Goal: Navigation & Orientation: Find specific page/section

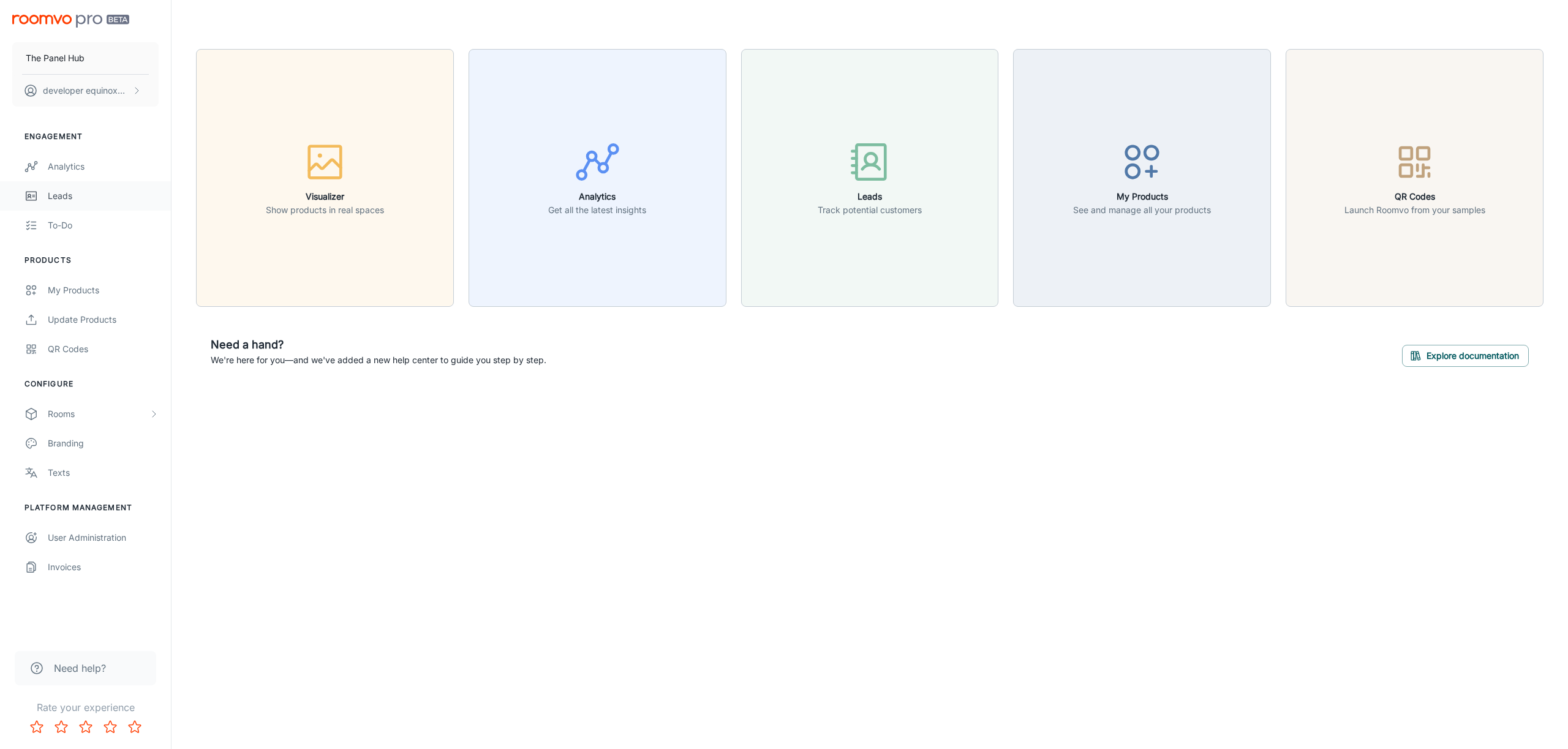
click at [89, 192] on div "Leads" at bounding box center [103, 195] width 111 height 13
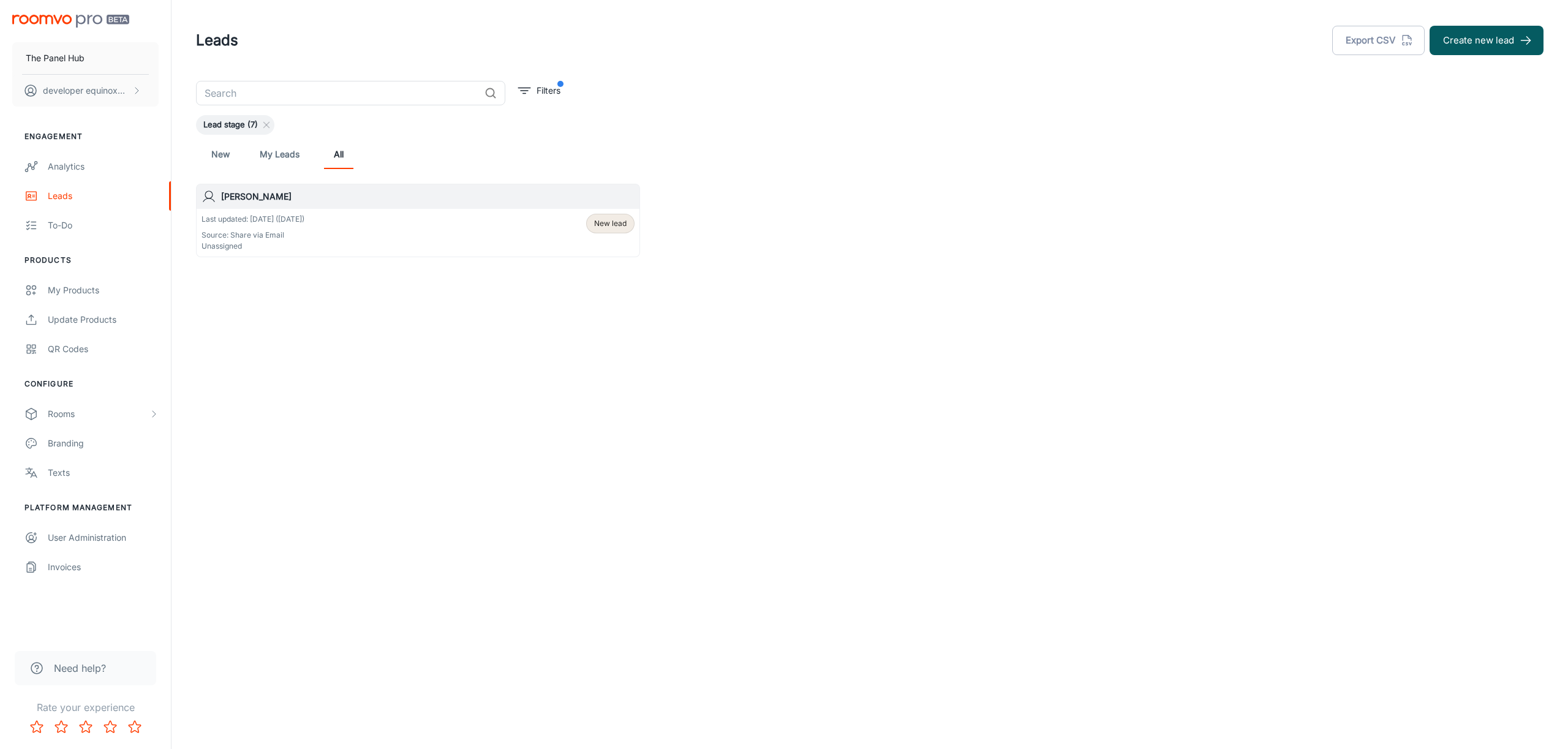
click at [451, 229] on div "Last updated: [DATE] ([DATE]) Source: Share via Email Unassigned New lead" at bounding box center [418, 233] width 433 height 38
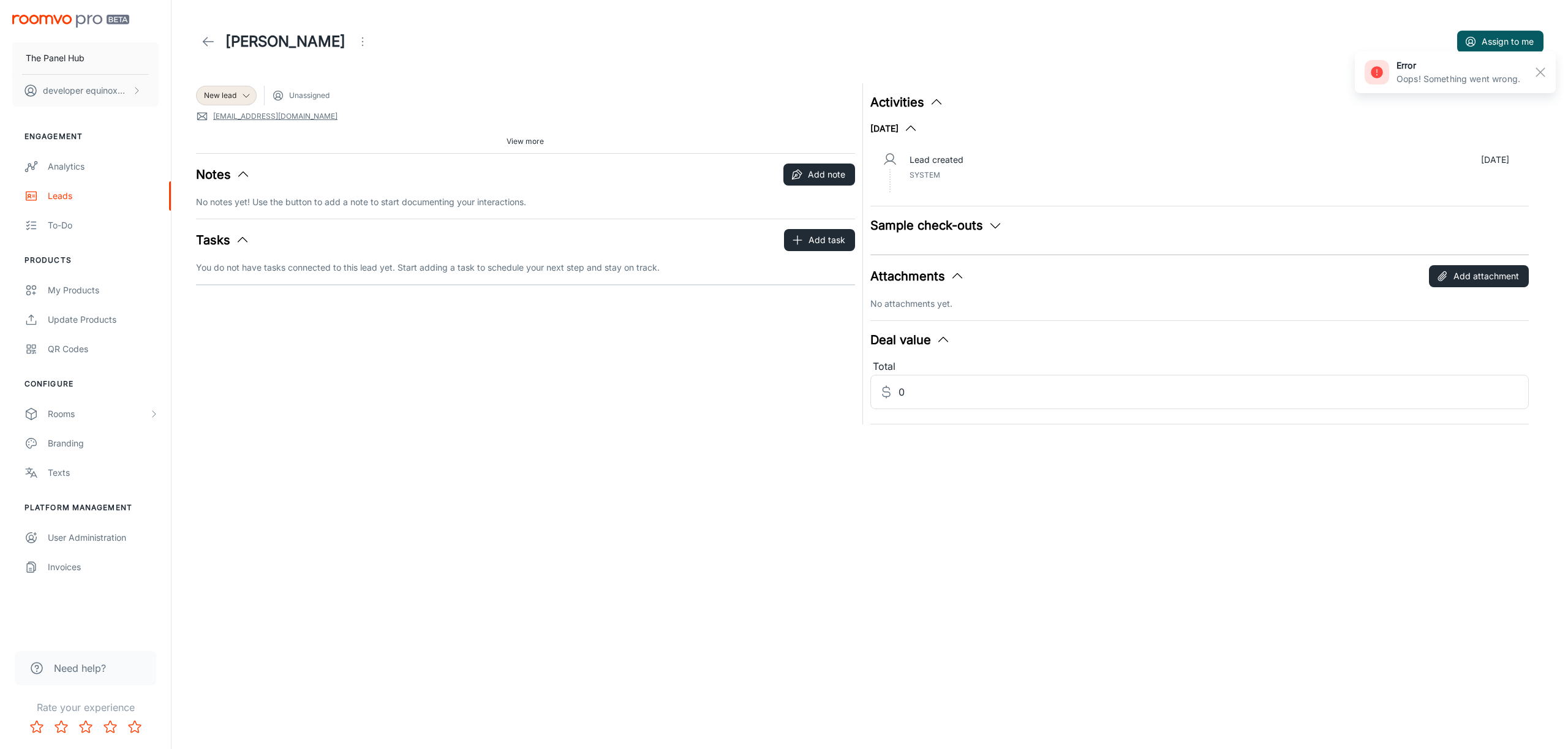
click at [945, 225] on button "Sample check-outs" at bounding box center [936, 225] width 132 height 18
click at [82, 165] on div "Analytics" at bounding box center [103, 166] width 111 height 13
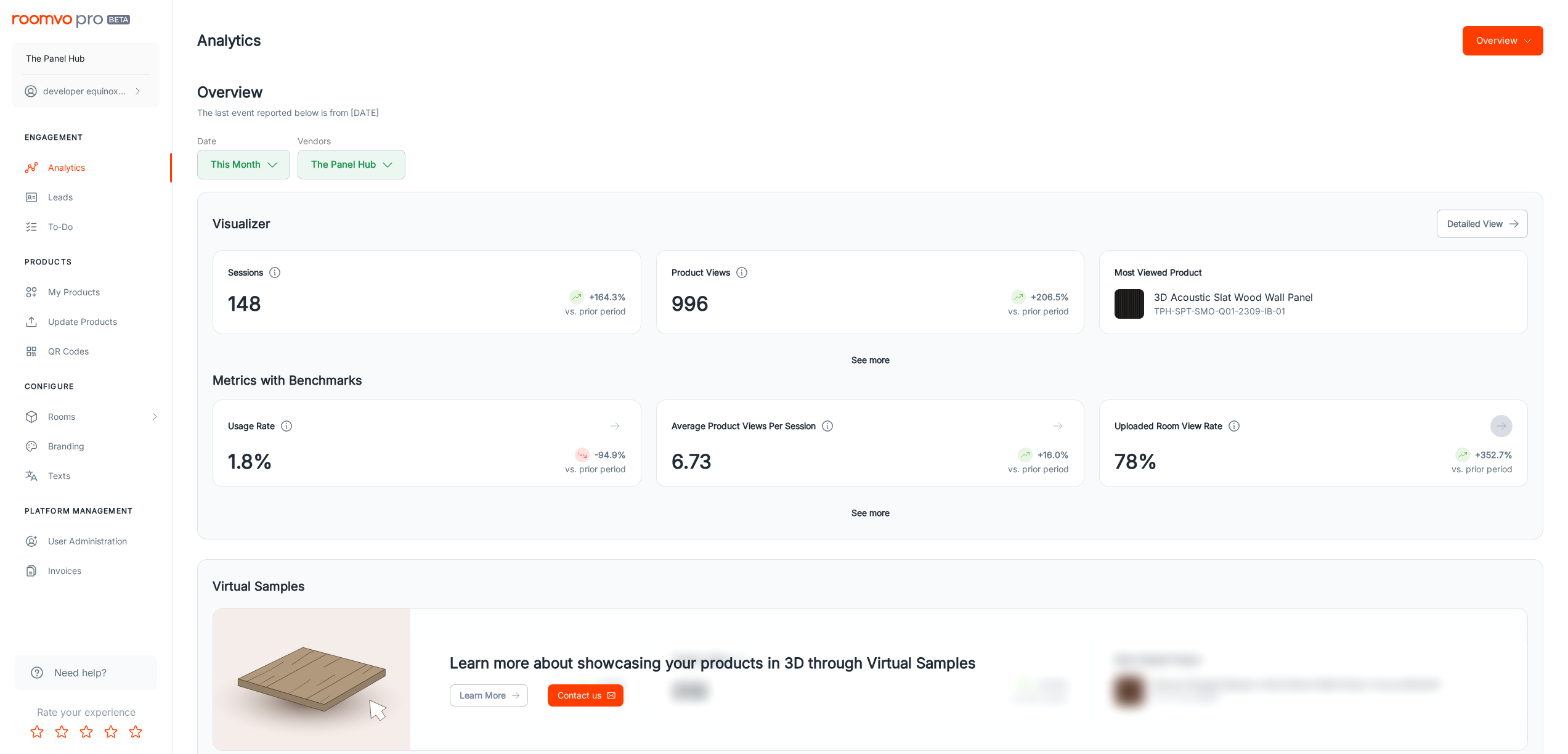
click at [1494, 425] on button "button" at bounding box center [1501, 426] width 22 height 22
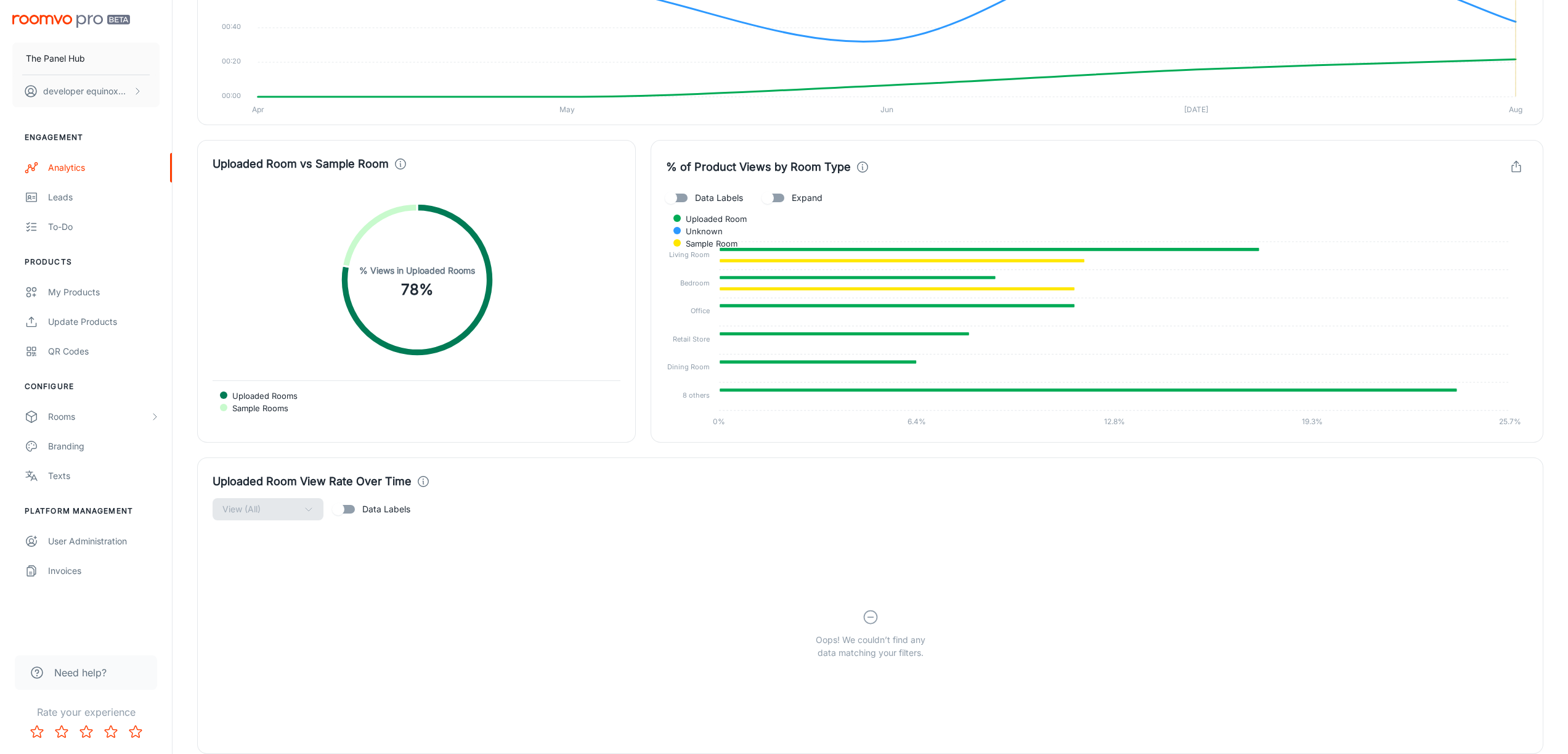
scroll to position [2045, 0]
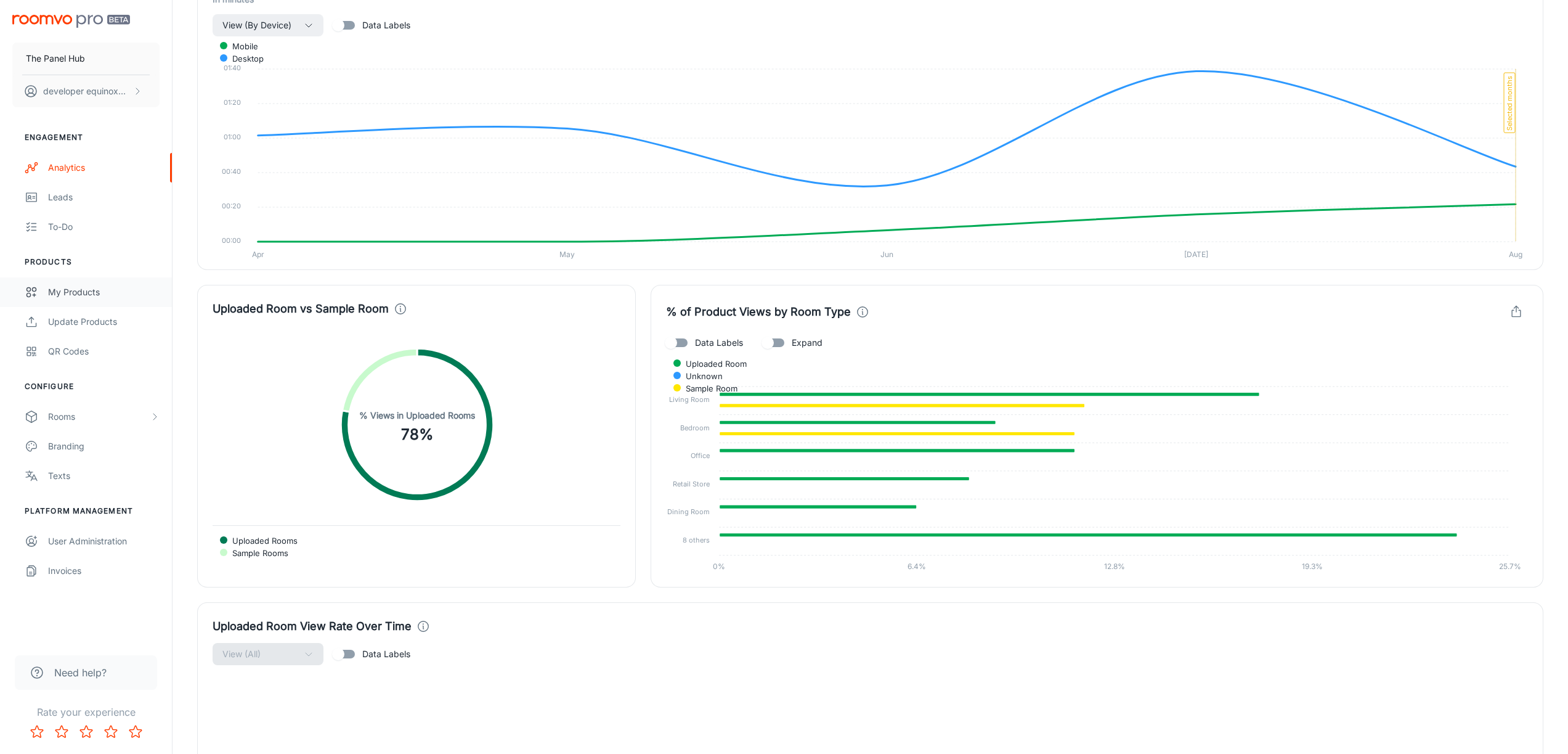
click at [92, 291] on div "My Products" at bounding box center [104, 292] width 111 height 13
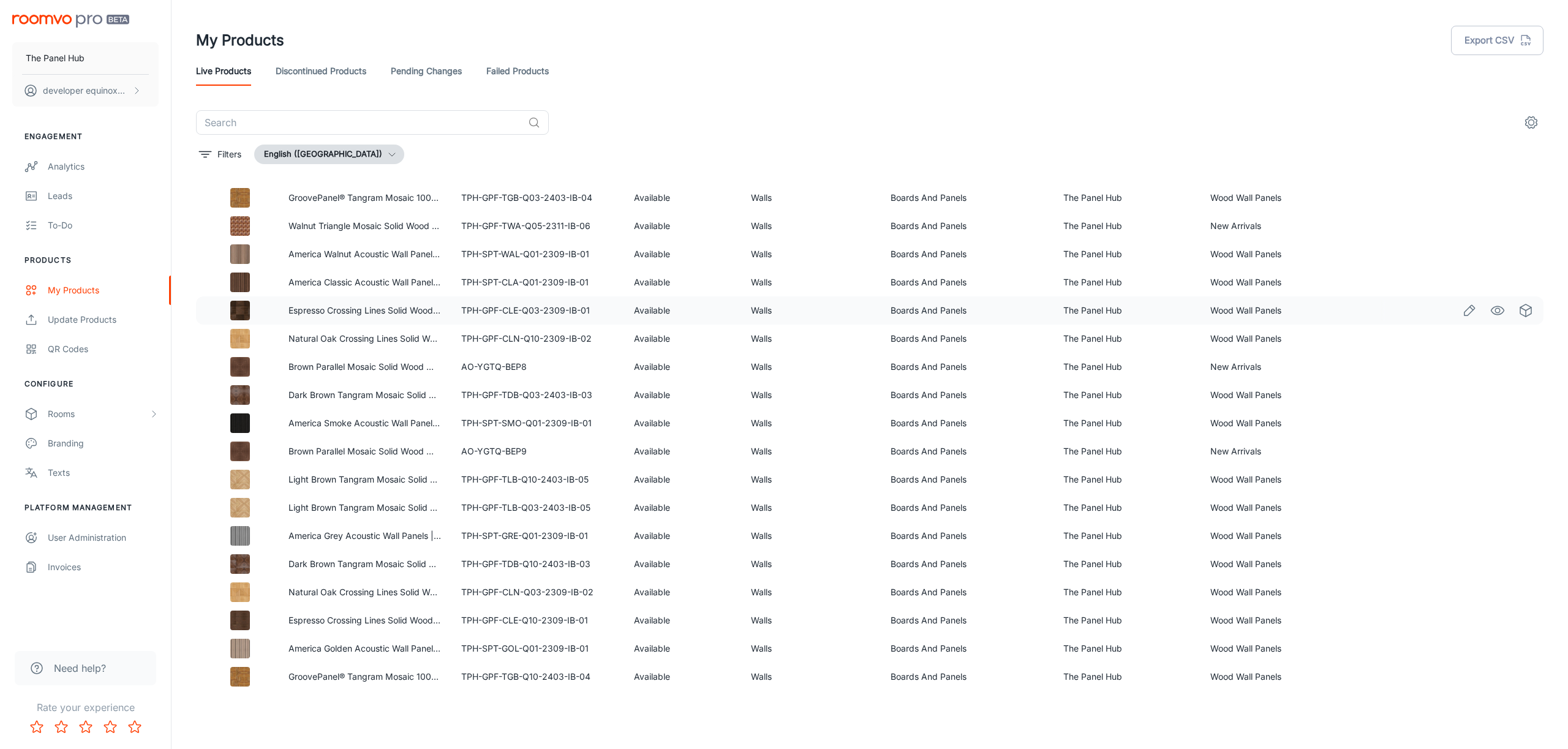
scroll to position [25, 0]
click at [104, 575] on link "Invoices" at bounding box center [85, 567] width 171 height 29
